Goal: Information Seeking & Learning: Understand process/instructions

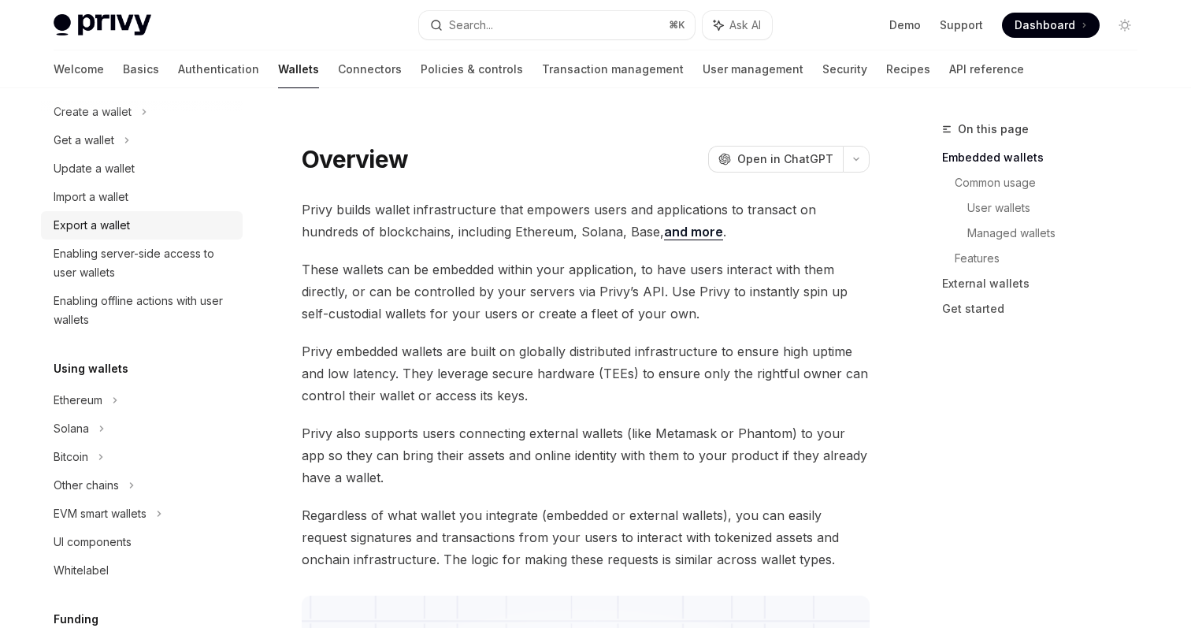
scroll to position [169, 0]
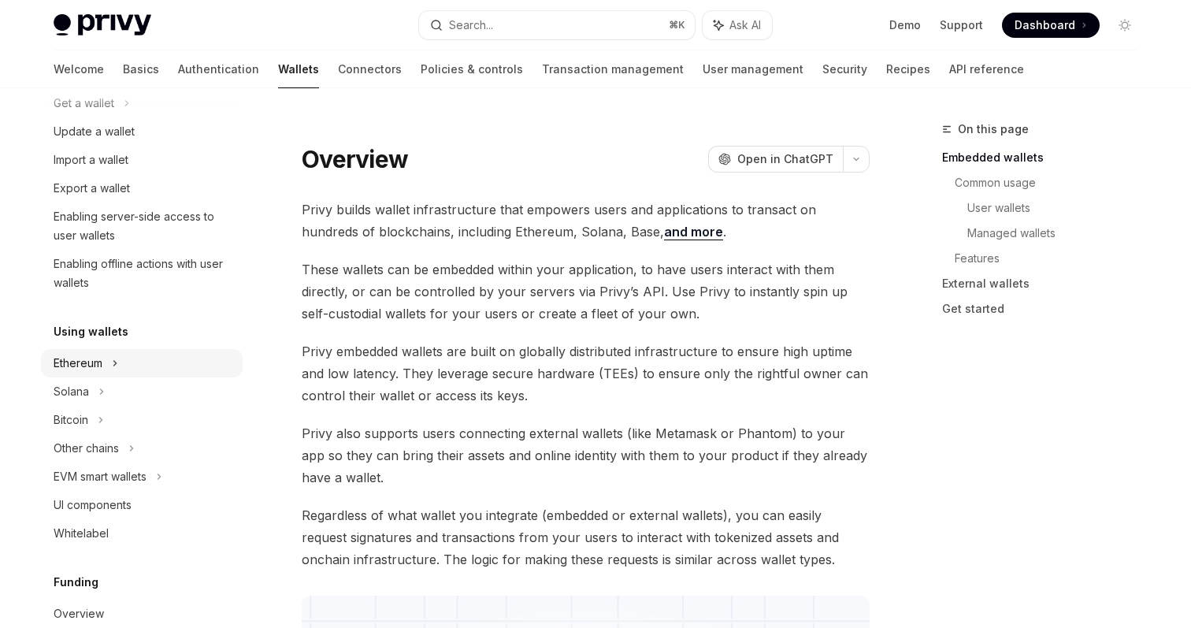
click at [103, 89] on div "Ethereum" at bounding box center [142, 75] width 202 height 28
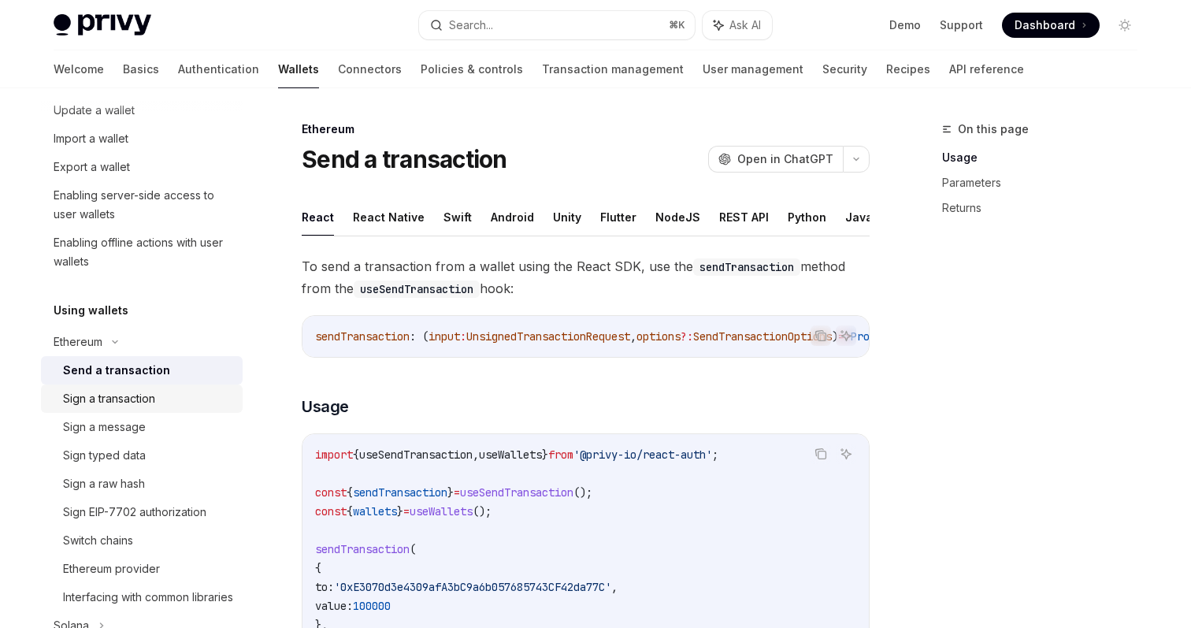
scroll to position [202, 0]
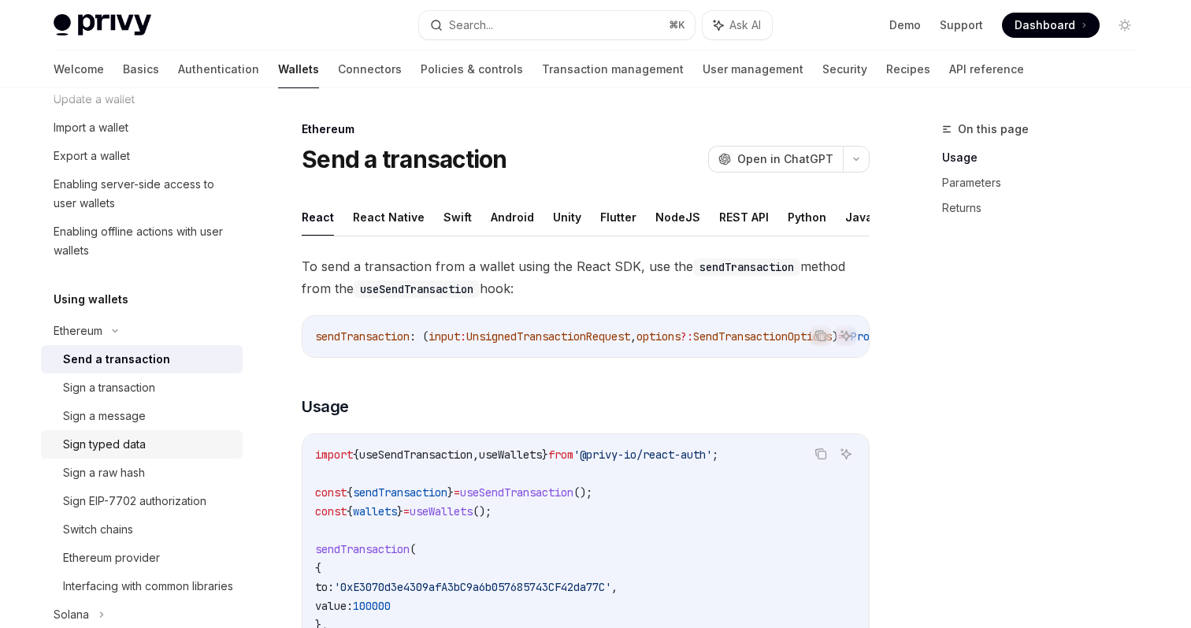
click at [151, 451] on div "Sign typed data" at bounding box center [148, 444] width 170 height 19
type textarea "*"
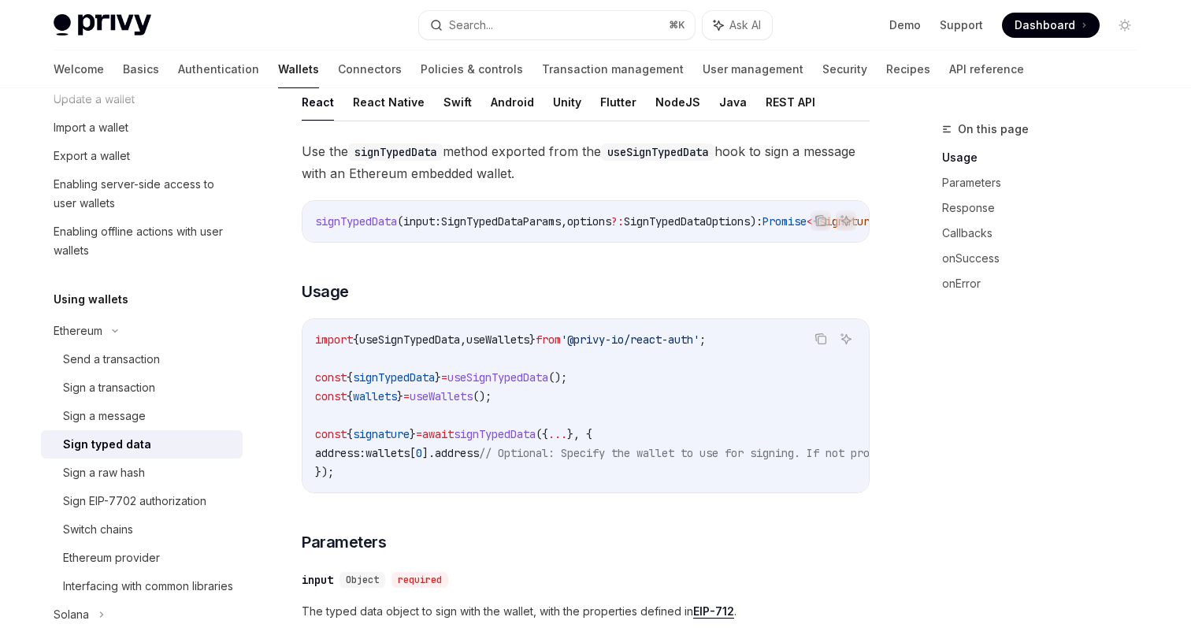
scroll to position [116, 0]
drag, startPoint x: 602, startPoint y: 381, endPoint x: 307, endPoint y: 388, distance: 295.6
click at [307, 388] on div "import { useSignTypedData , useWallets } from '@privy-io/react-auth' ; const { …" at bounding box center [586, 404] width 567 height 173
copy span "const { signTypedData } = useSignTypedData ();"
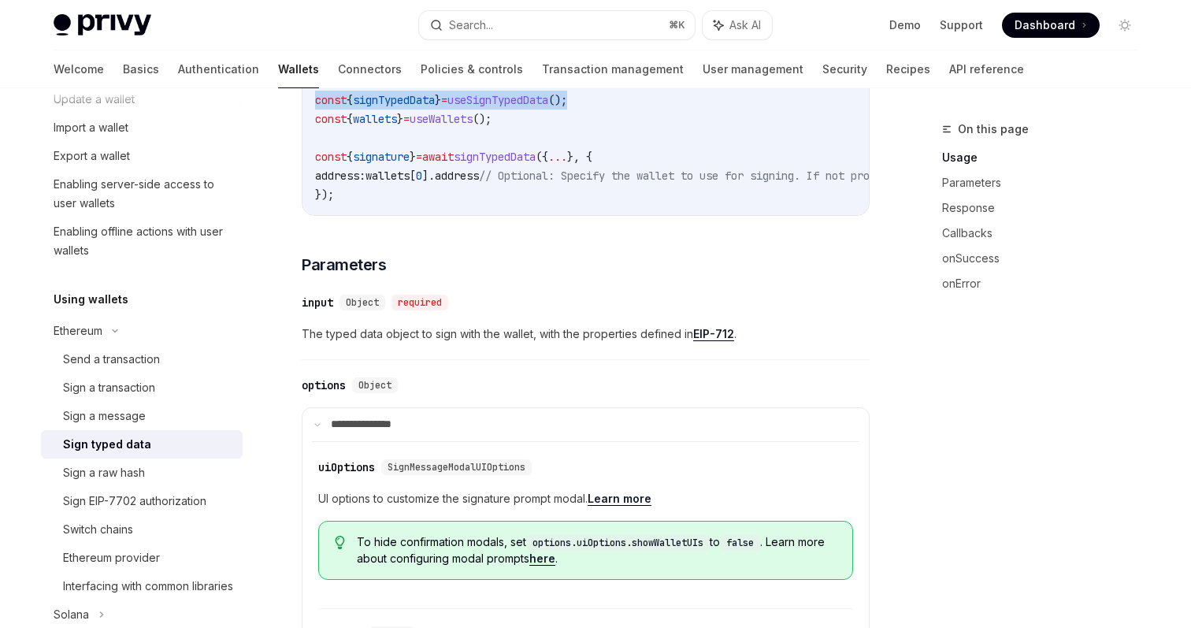
scroll to position [403, 0]
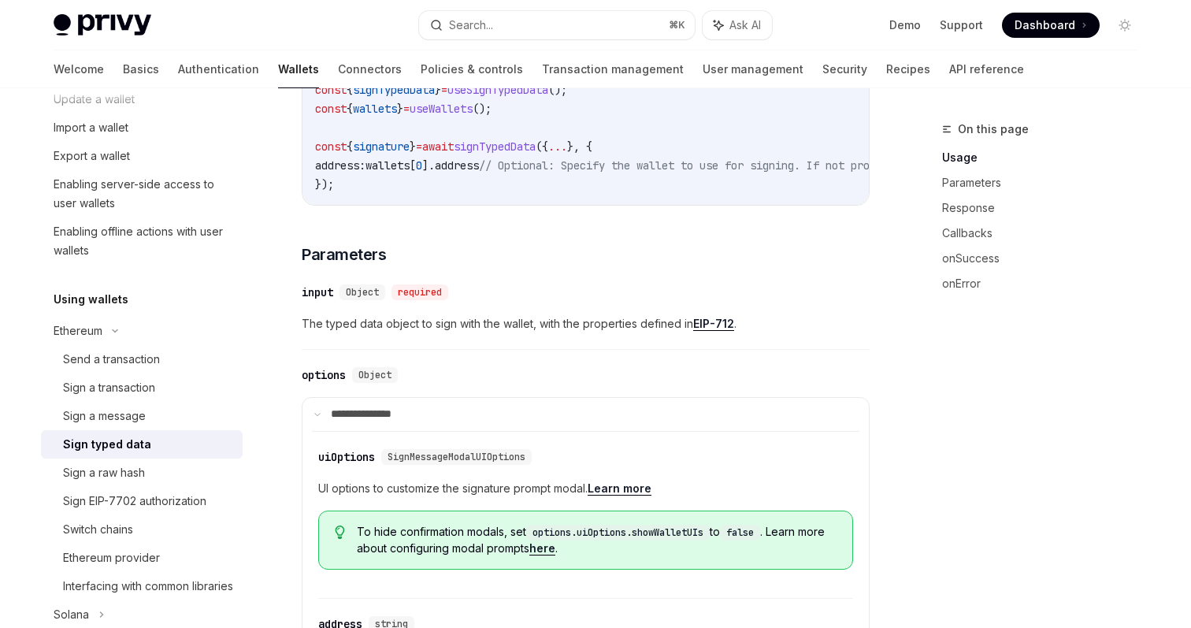
click at [567, 153] on span "..." at bounding box center [557, 146] width 19 height 14
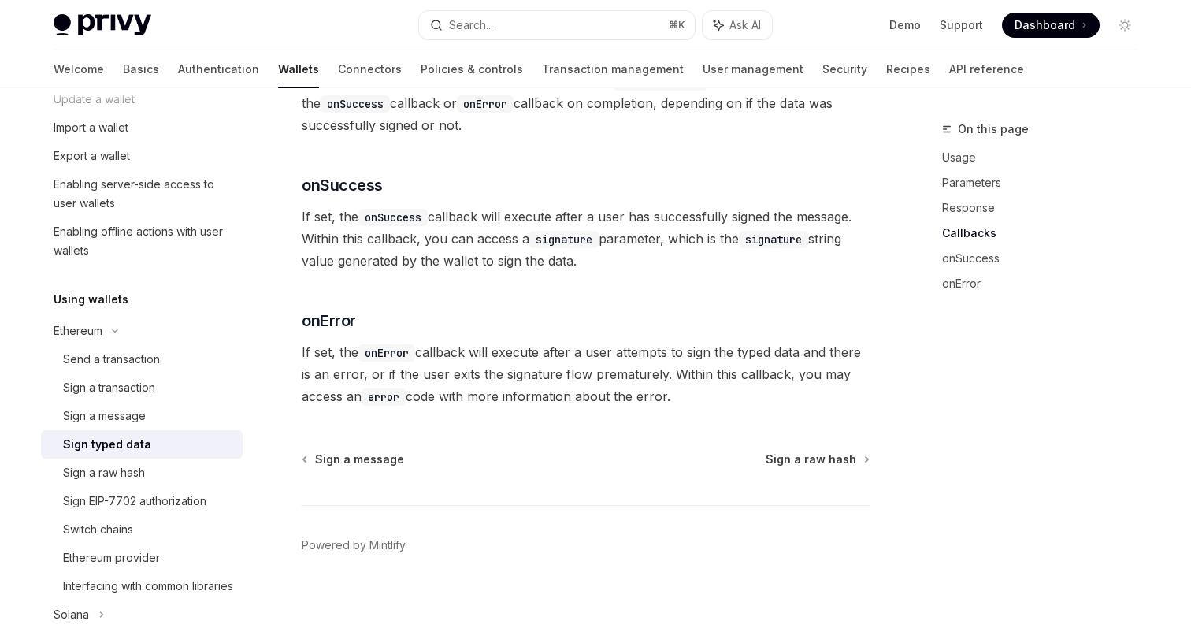
scroll to position [1700, 0]
